Goal: Task Accomplishment & Management: Use online tool/utility

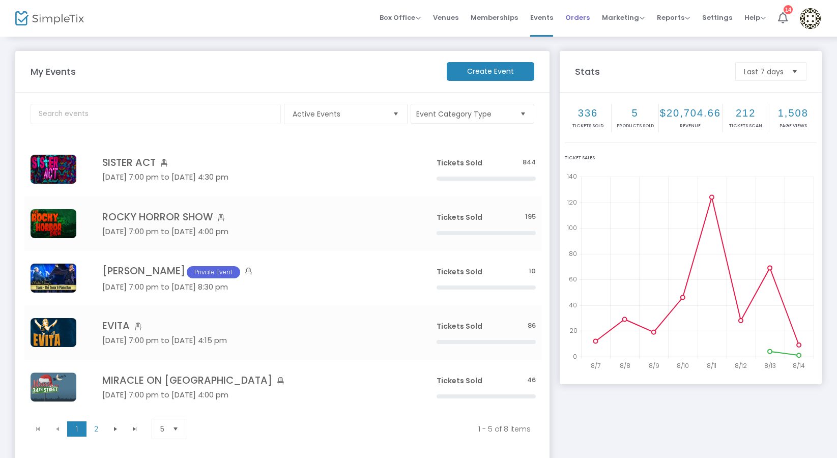
click at [582, 15] on span "Orders" at bounding box center [577, 18] width 24 height 26
click at [577, 18] on span "Orders" at bounding box center [577, 18] width 24 height 26
click at [393, 15] on span "Box Office" at bounding box center [400, 18] width 41 height 10
click at [400, 36] on li "Sell Tickets" at bounding box center [416, 34] width 73 height 20
